Goal: Find specific page/section: Find specific page/section

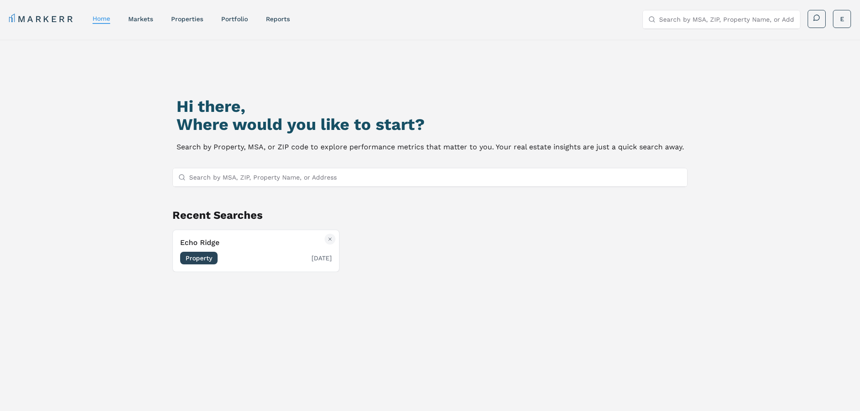
click at [201, 258] on span "Property" at bounding box center [198, 258] width 37 height 13
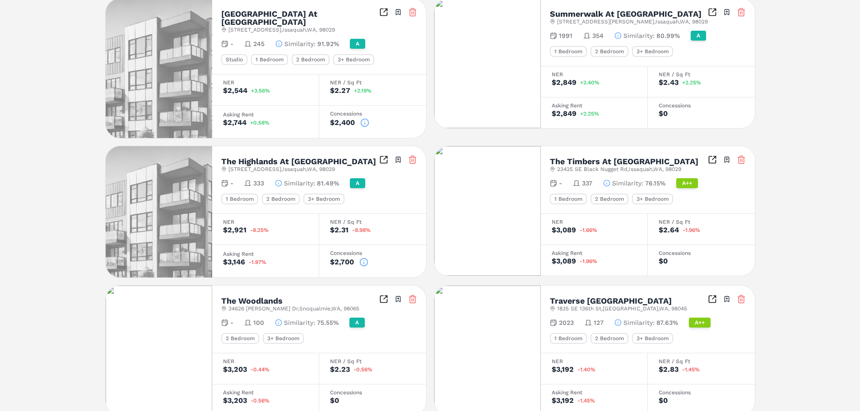
scroll to position [437, 0]
